Goal: Find specific page/section: Find specific page/section

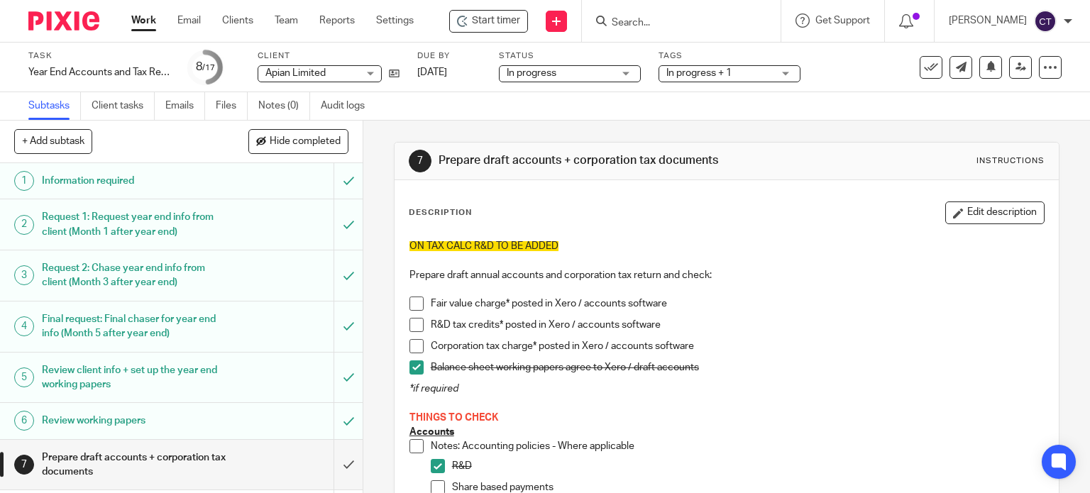
click at [674, 20] on input "Search" at bounding box center [674, 23] width 128 height 13
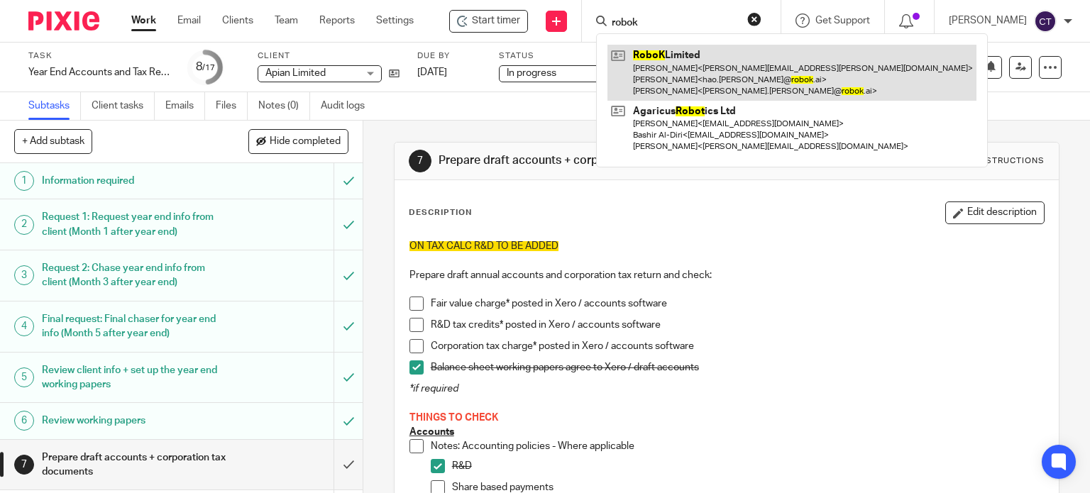
type input "robok"
click at [686, 77] on link at bounding box center [792, 73] width 369 height 56
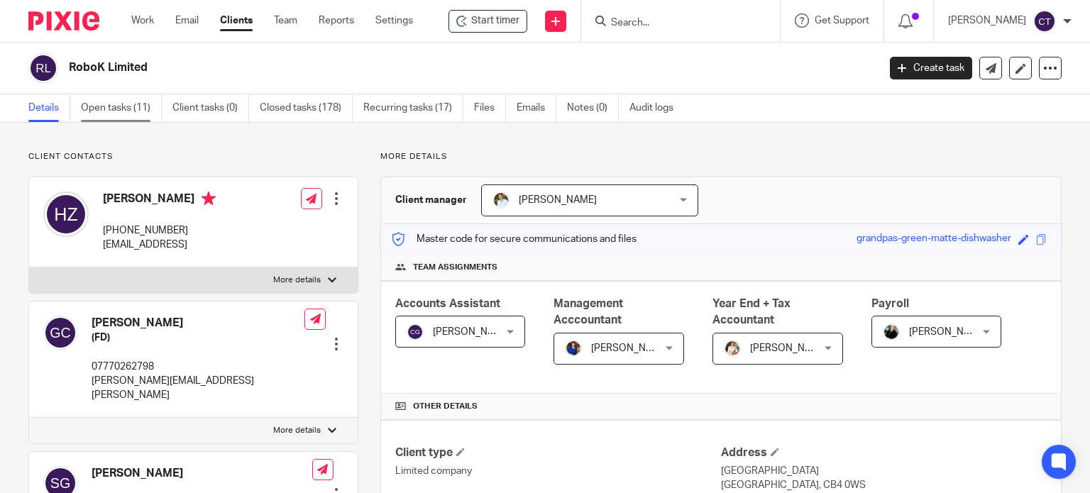
click at [123, 112] on link "Open tasks (11)" at bounding box center [121, 108] width 81 height 28
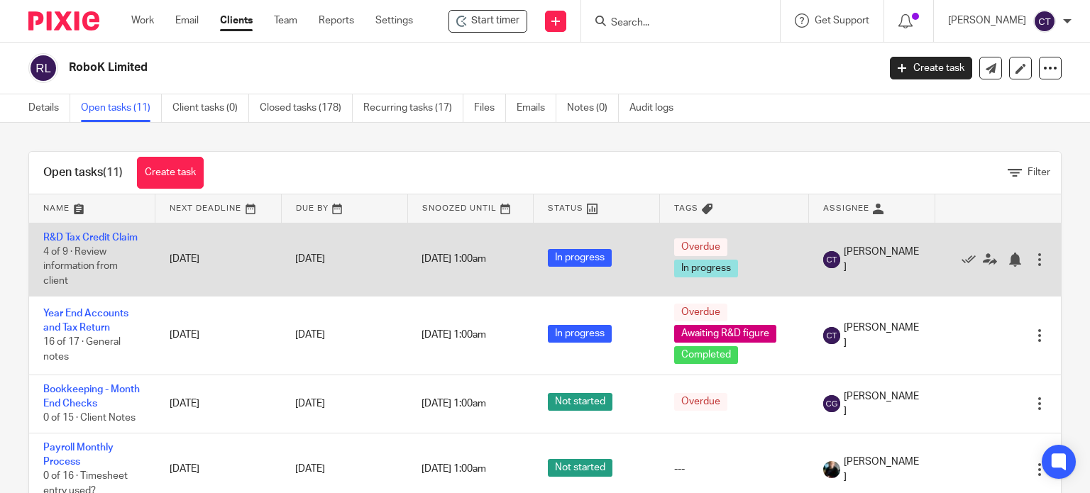
click at [67, 244] on td "R&D Tax Credit Claim 4 of 9 · Review information from client" at bounding box center [92, 259] width 126 height 73
click at [59, 244] on td "R&D Tax Credit Claim 4 of 9 · Review information from client" at bounding box center [92, 259] width 126 height 73
click at [55, 243] on link "R&D Tax Credit Claim" at bounding box center [90, 238] width 94 height 10
